Goal: Task Accomplishment & Management: Use online tool/utility

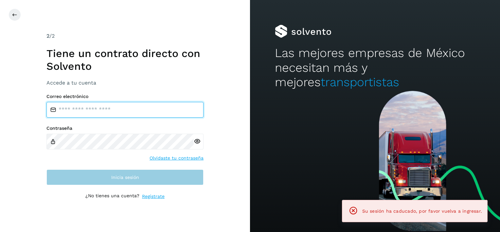
type input "**********"
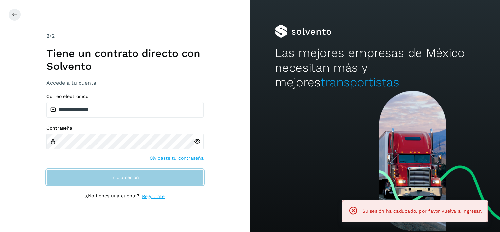
click at [118, 170] on button "Inicia sesión" at bounding box center [124, 177] width 157 height 16
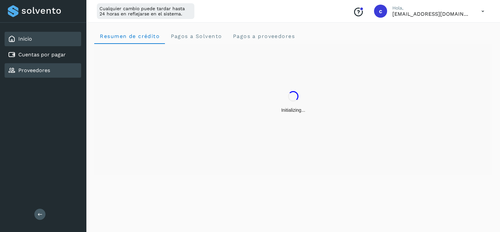
click at [30, 64] on div "Proveedores" at bounding box center [43, 70] width 77 height 14
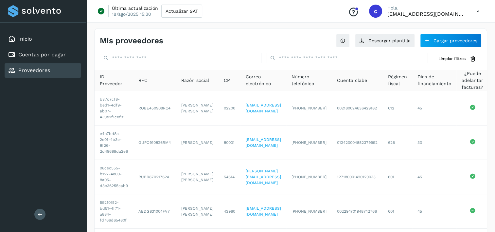
click at [55, 69] on div "Proveedores" at bounding box center [43, 70] width 77 height 14
click at [457, 40] on button "Cargar proveedores" at bounding box center [451, 41] width 62 height 14
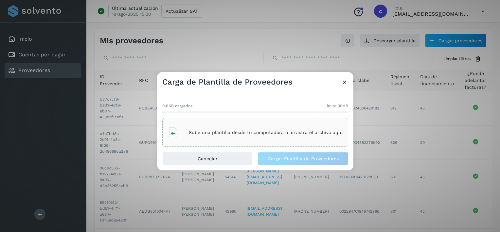
click at [249, 130] on p "Sube una plantilla desde tu computadora o arrastra el archivo aquí" at bounding box center [266, 133] width 154 height 6
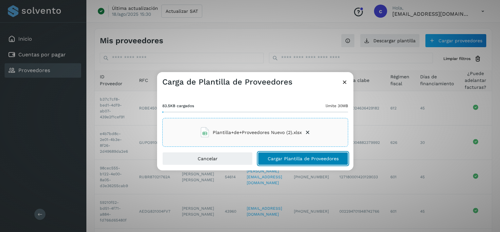
click at [279, 161] on button "Cargar Plantilla de Proveedores" at bounding box center [303, 158] width 90 height 13
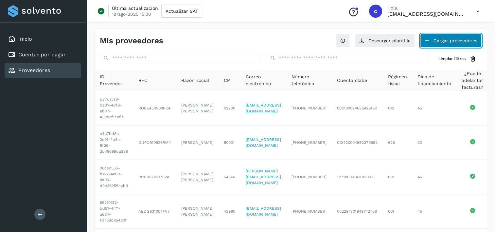
click at [454, 38] on button "Cargar proveedores" at bounding box center [451, 41] width 62 height 14
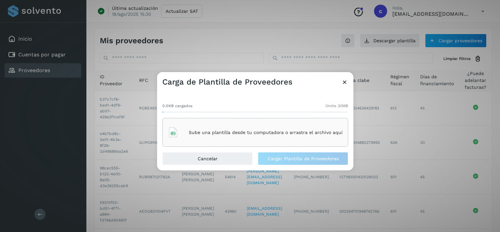
click at [194, 131] on p "Sube una plantilla desde tu computadora o arrastra el archivo aquí" at bounding box center [266, 133] width 154 height 6
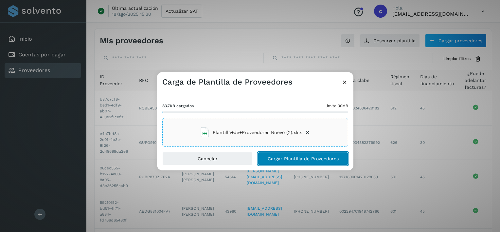
click at [317, 160] on span "Cargar Plantilla de Proveedores" at bounding box center [303, 158] width 71 height 5
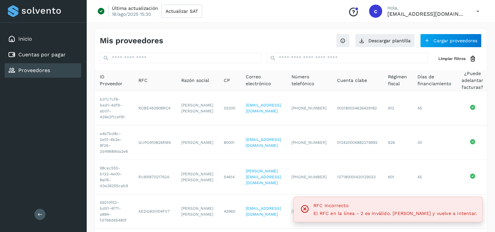
click at [443, 209] on span "RFC Incorrecto" at bounding box center [396, 205] width 164 height 8
click at [385, 220] on div "RFC Incorrecto El RFC en la línea - 2 es inválido. [PERSON_NAME] y vuelve a int…" at bounding box center [388, 209] width 189 height 26
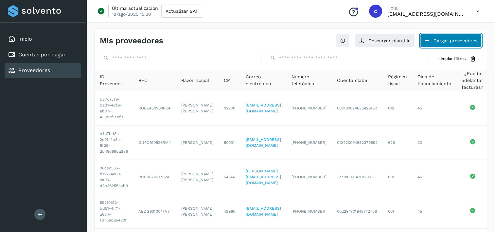
click at [459, 39] on button "Cargar proveedores" at bounding box center [451, 41] width 62 height 14
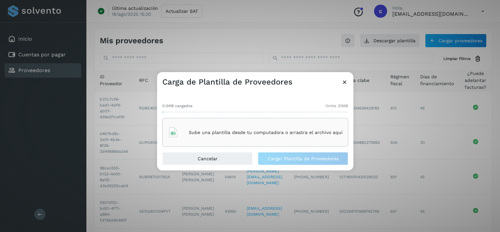
click at [233, 140] on div "Sube una plantilla desde tu computadora o arrastra el archivo aquí" at bounding box center [255, 132] width 175 height 18
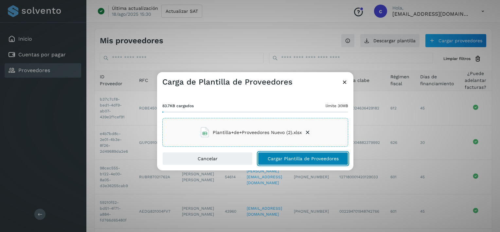
click at [315, 157] on span "Cargar Plantilla de Proveedores" at bounding box center [303, 158] width 71 height 5
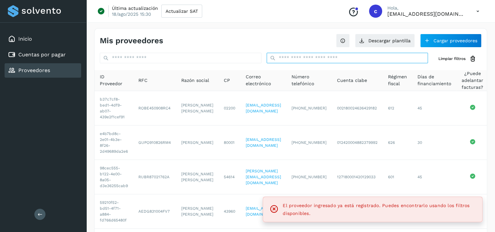
click at [330, 59] on input "text" at bounding box center [348, 58] width 162 height 10
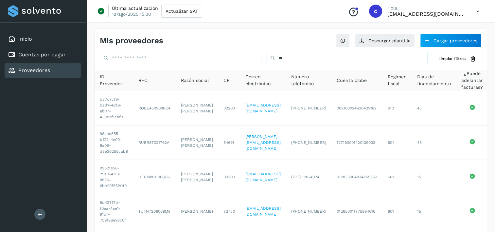
type input "*"
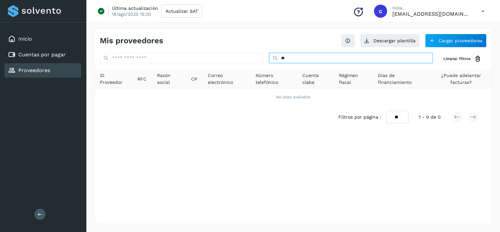
type input "*"
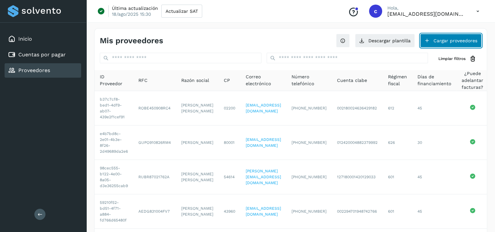
click at [456, 42] on button "Cargar proveedores" at bounding box center [451, 41] width 62 height 14
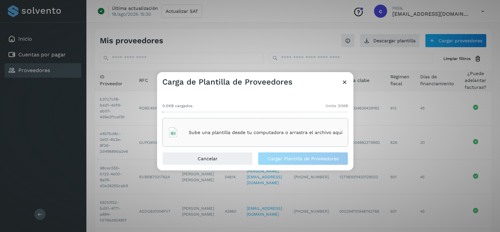
click at [241, 130] on p "Sube una plantilla desde tu computadora o arrastra el archivo aquí" at bounding box center [266, 133] width 154 height 6
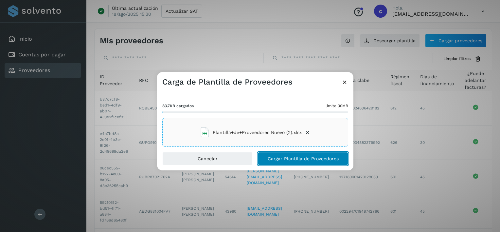
click at [307, 156] on button "Cargar Plantilla de Proveedores" at bounding box center [303, 158] width 90 height 13
